Goal: Navigation & Orientation: Find specific page/section

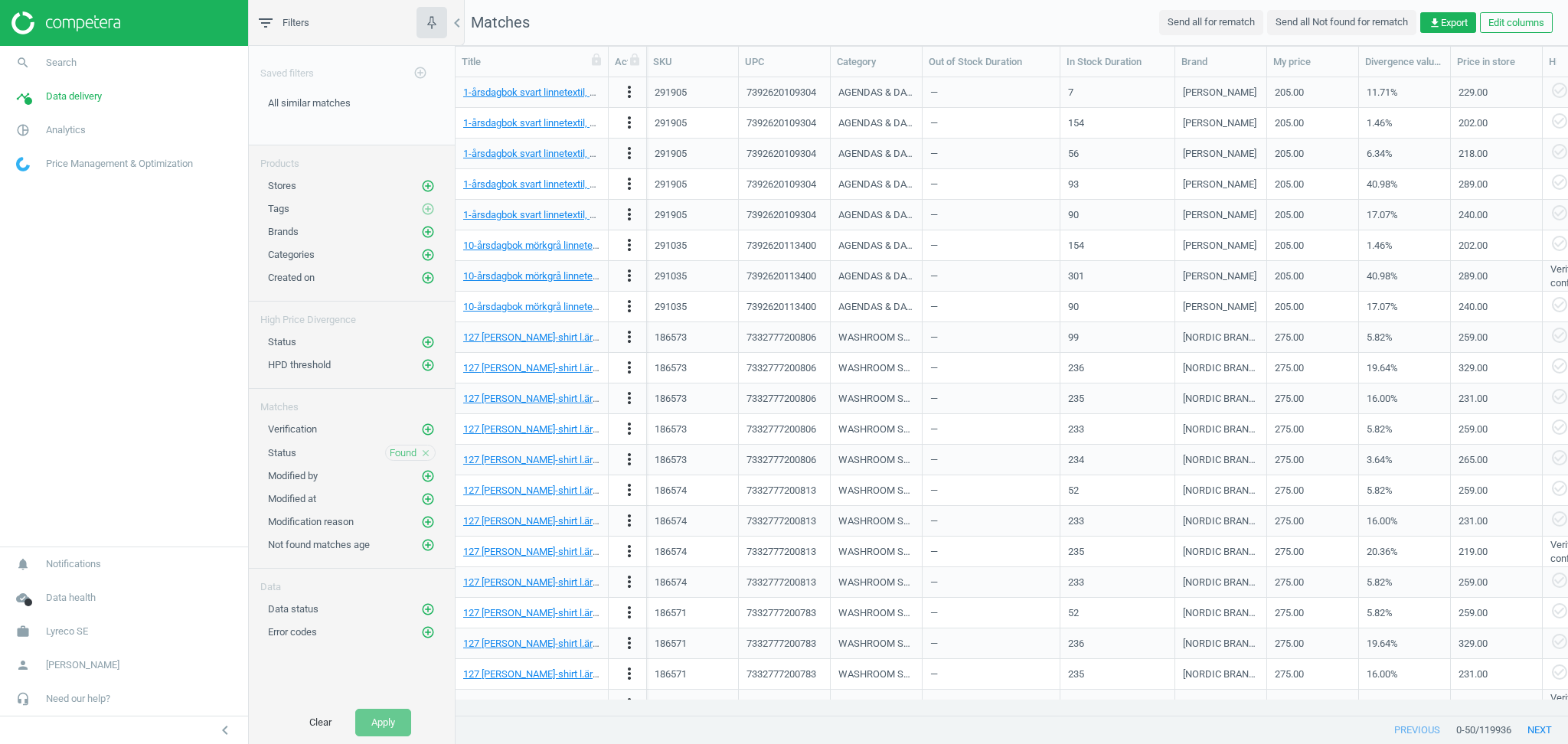
scroll to position [15, 16]
click at [56, 145] on span "Lyreco SE" at bounding box center [67, 631] width 42 height 14
click at [58, 145] on span "Switch campaign" at bounding box center [51, 586] width 68 height 12
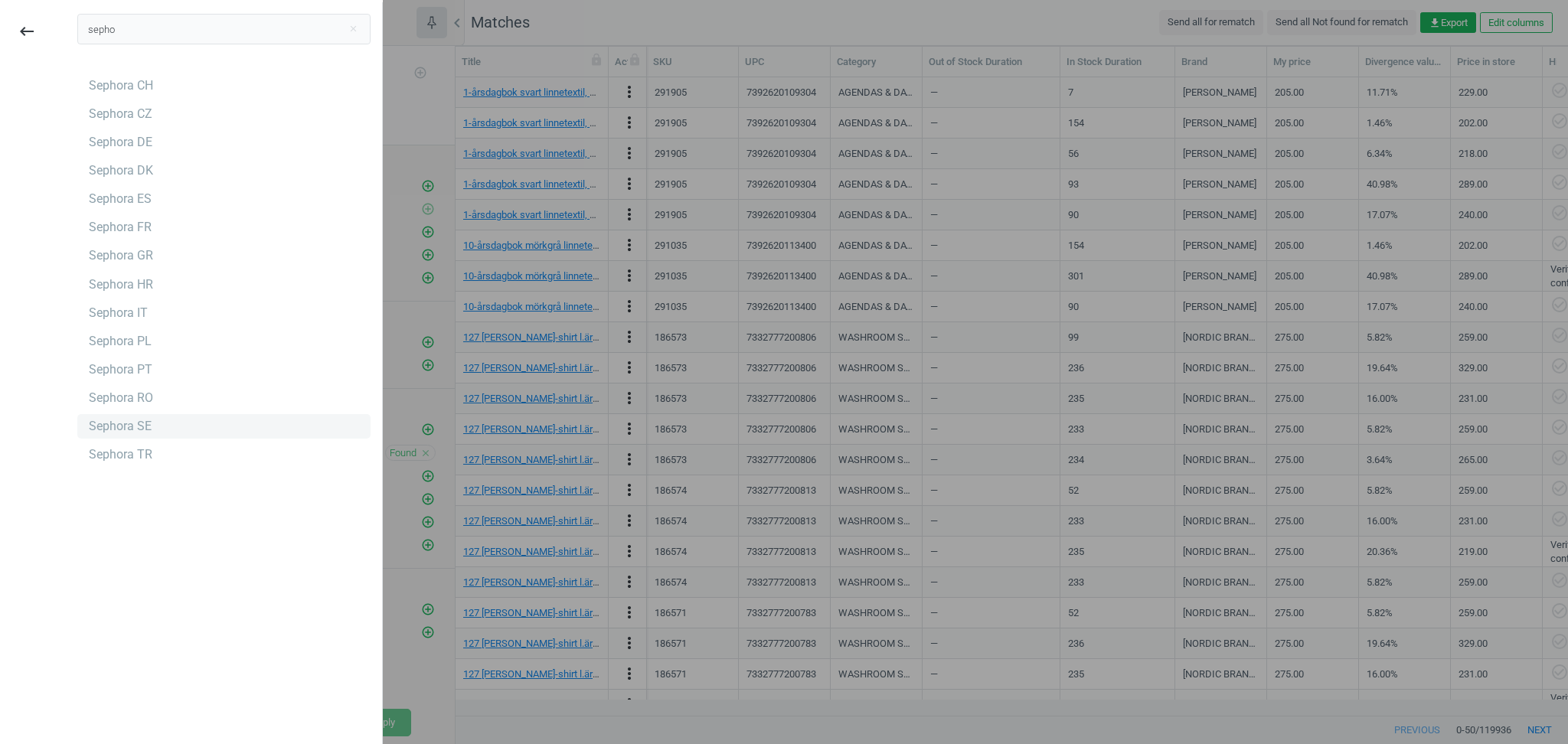
type input "sepho"
click at [120, 145] on div "Sephora SE" at bounding box center [120, 426] width 63 height 17
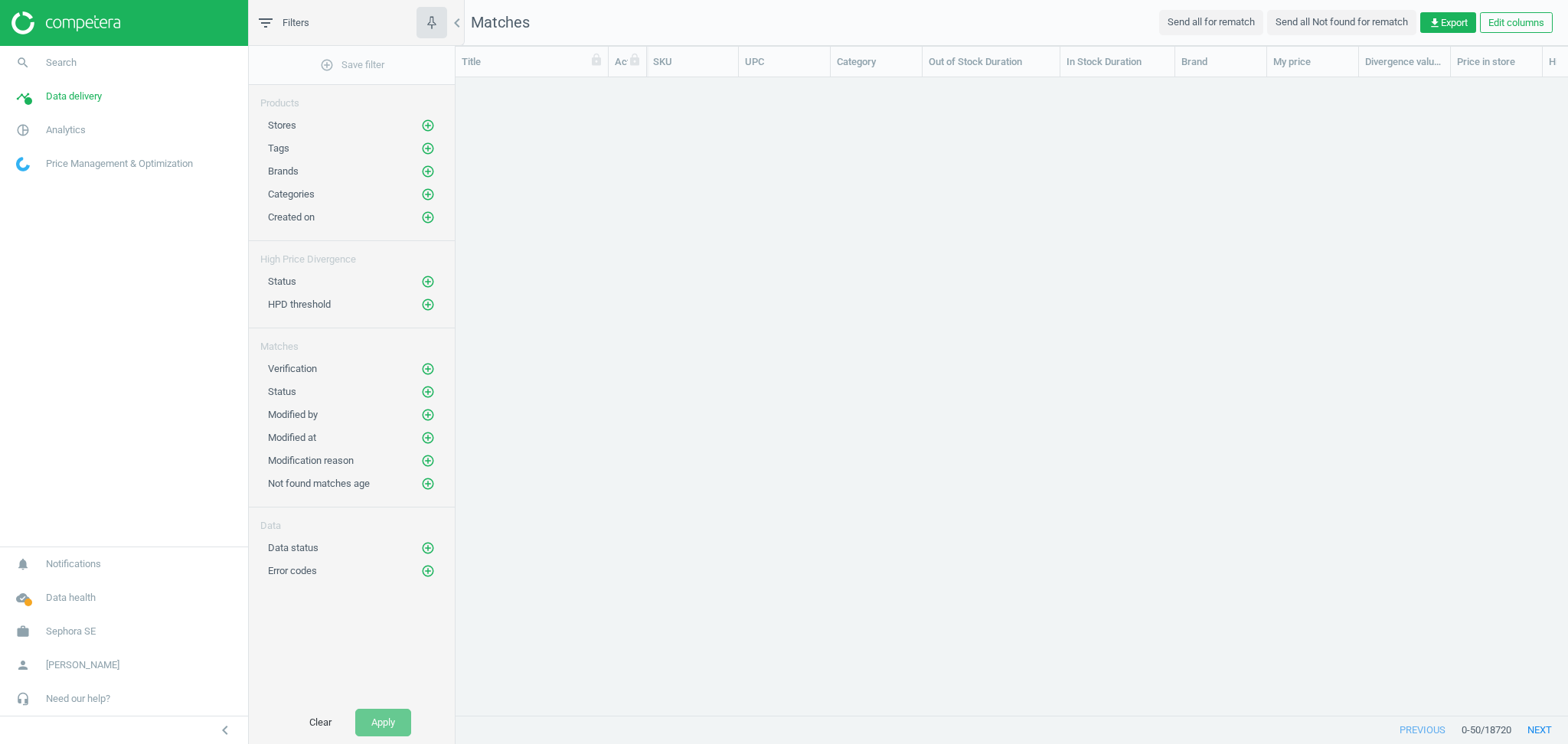
scroll to position [15, 16]
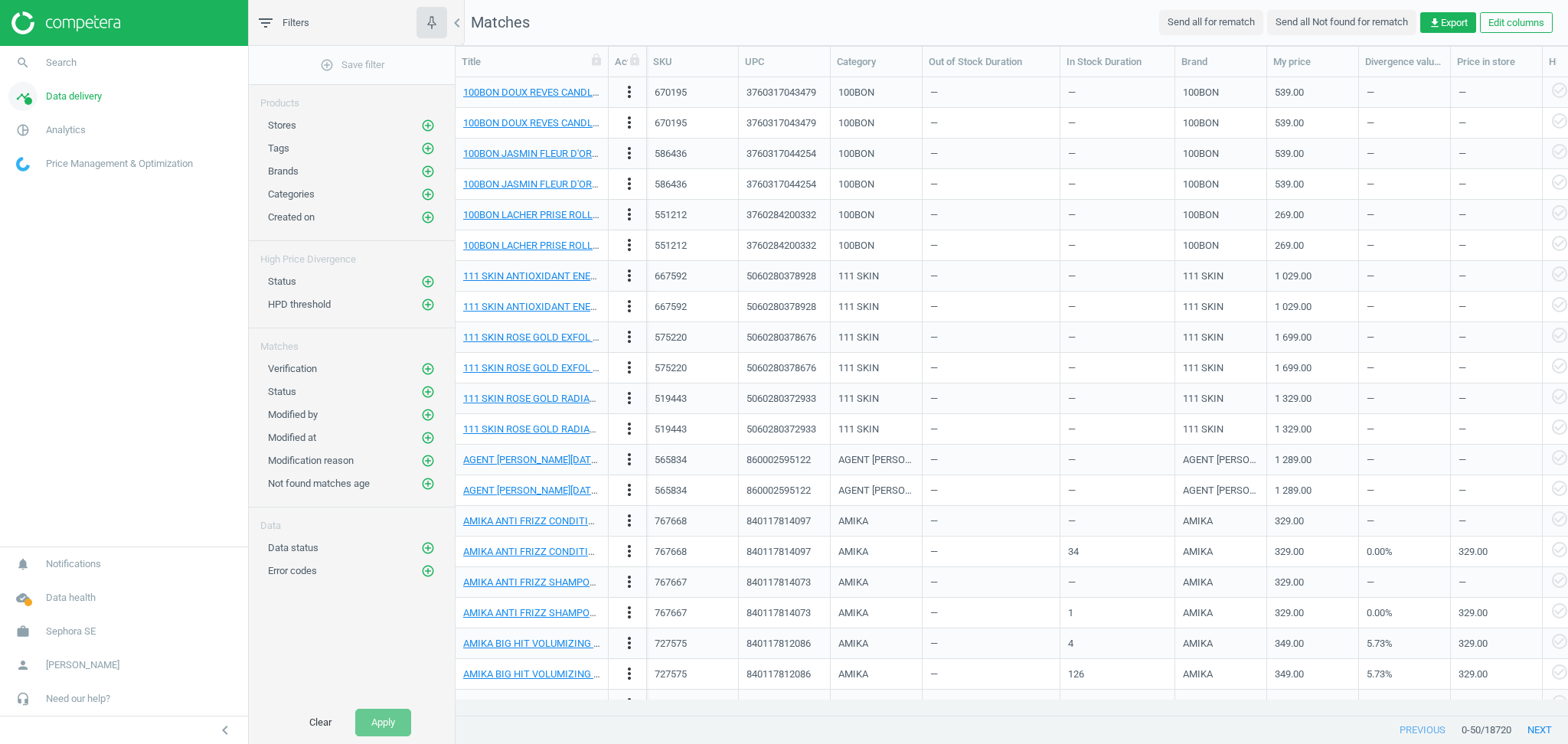
click at [83, 98] on span "Data delivery" at bounding box center [73, 96] width 56 height 14
click at [40, 215] on span "Stores" at bounding box center [30, 221] width 26 height 12
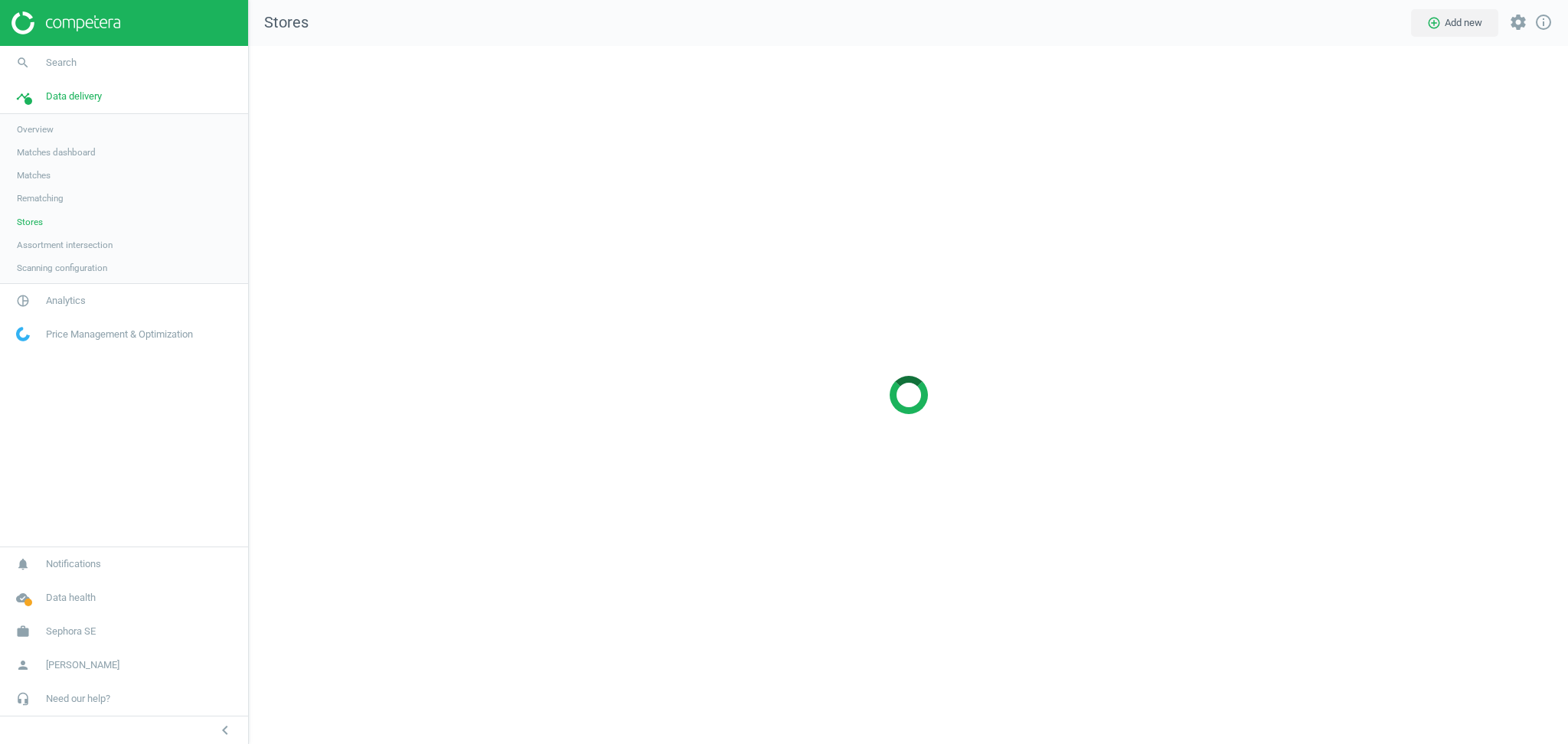
scroll to position [729, 1351]
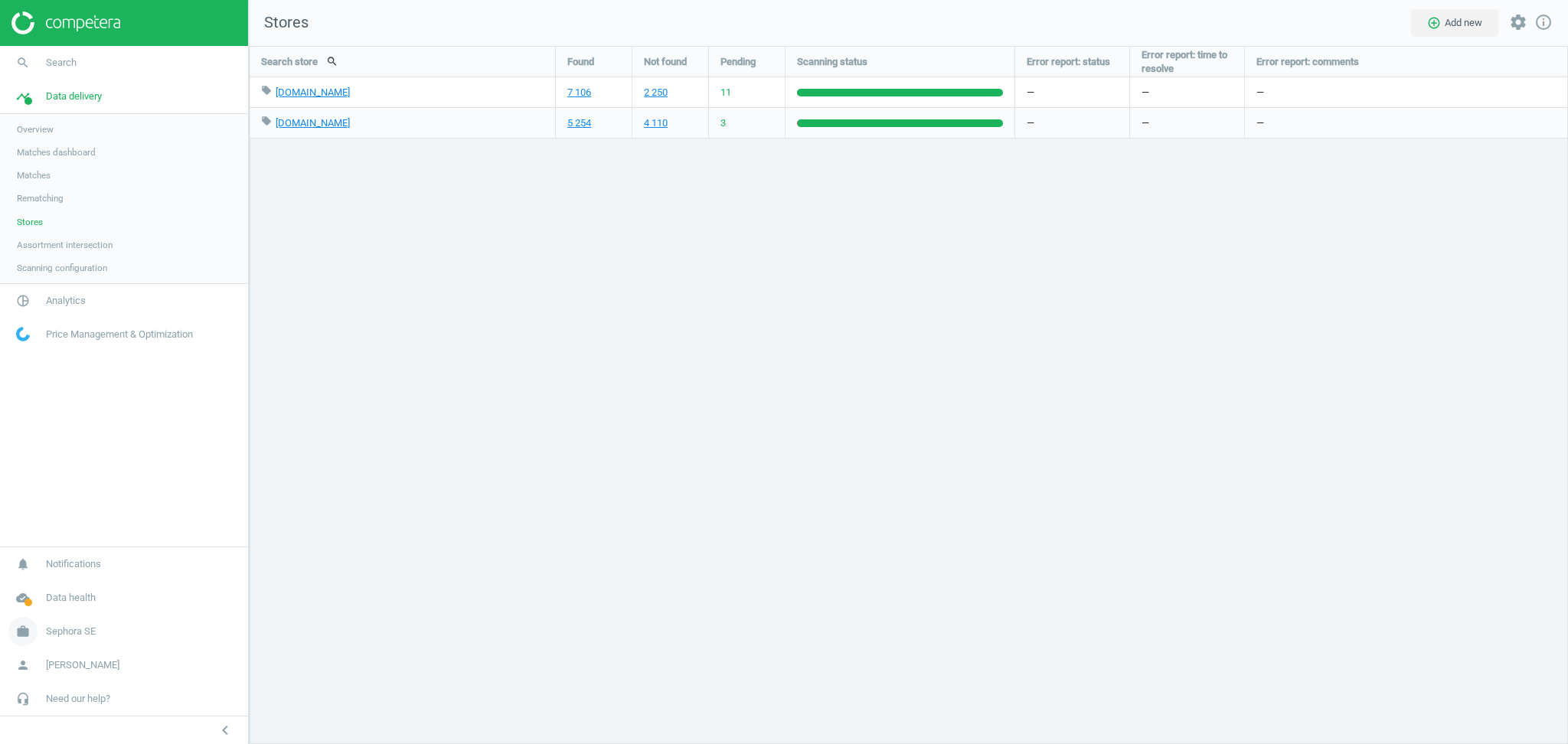
click at [82, 630] on span "Sephora SE" at bounding box center [71, 631] width 50 height 14
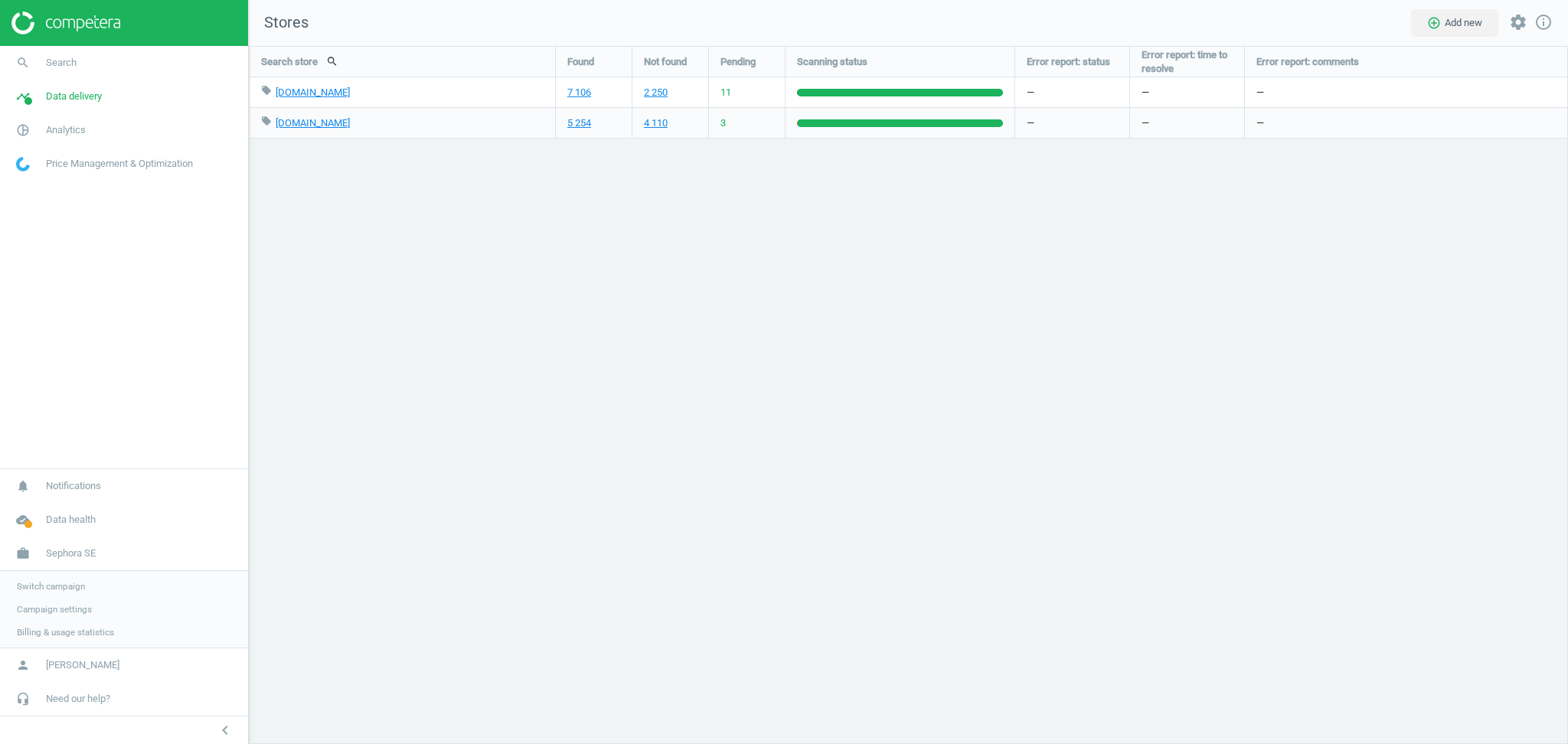
click at [58, 581] on span "Switch campaign" at bounding box center [51, 586] width 68 height 12
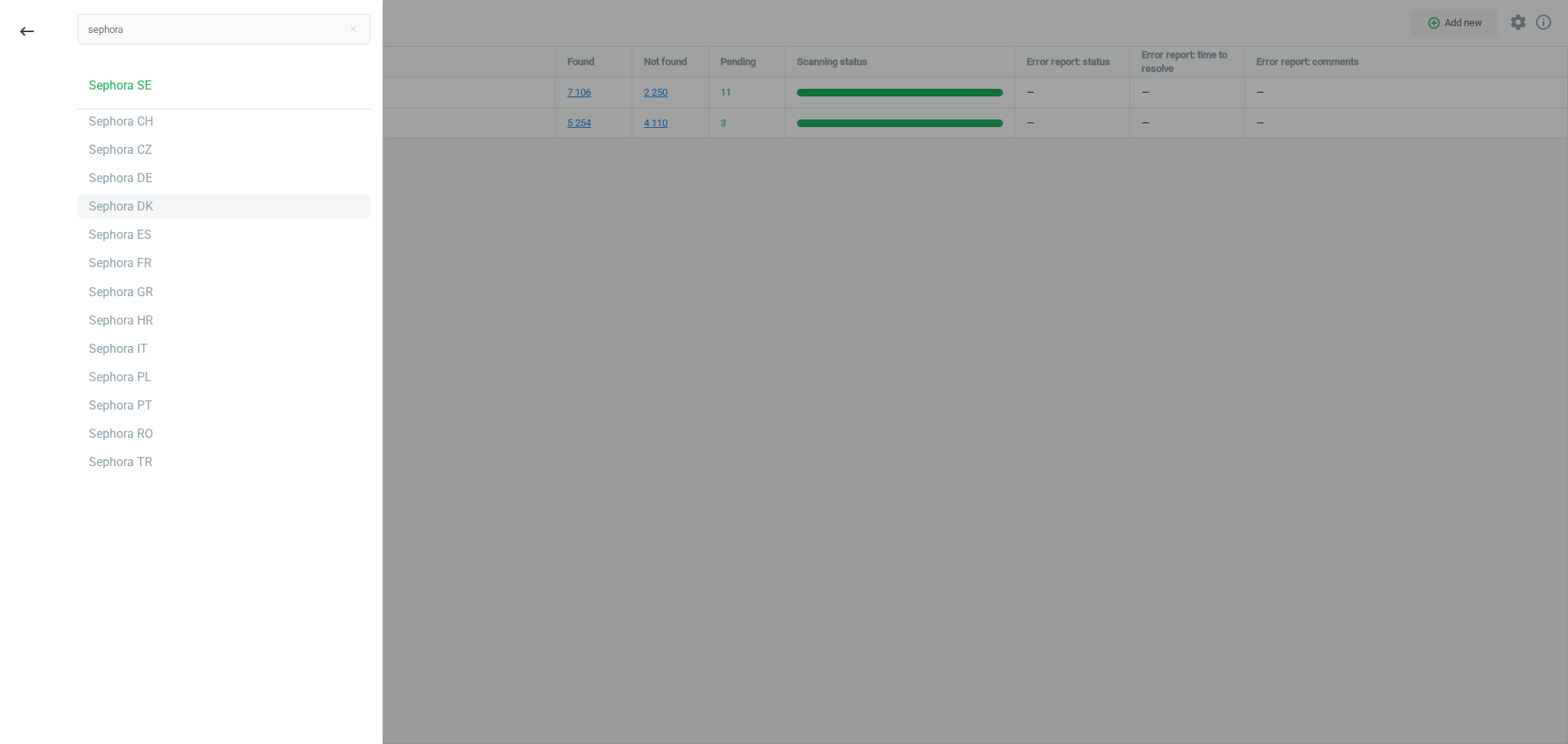
type input "sephora"
click at [113, 207] on div "Sephora DK" at bounding box center [120, 207] width 64 height 17
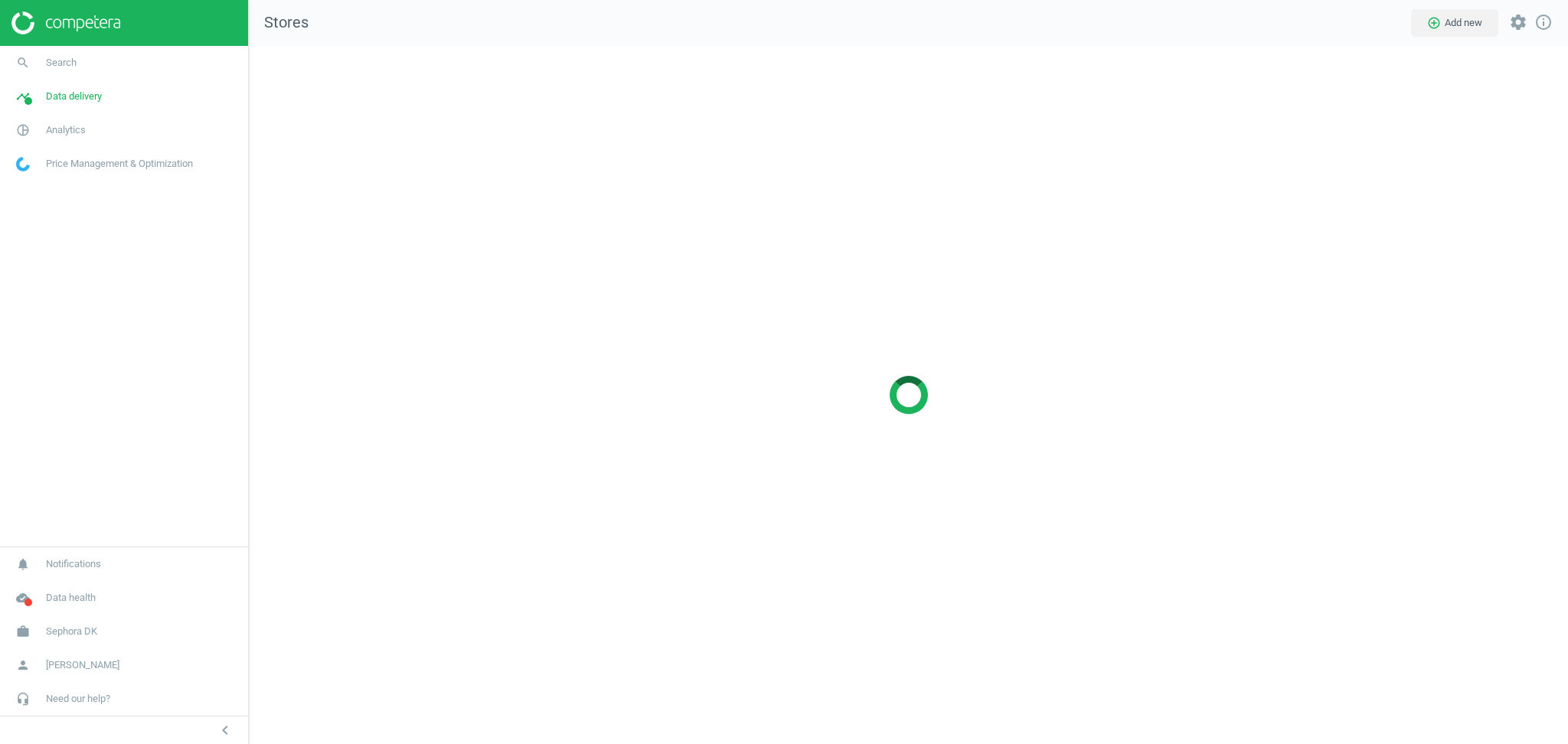
scroll to position [729, 1351]
